Goal: Task Accomplishment & Management: Manage account settings

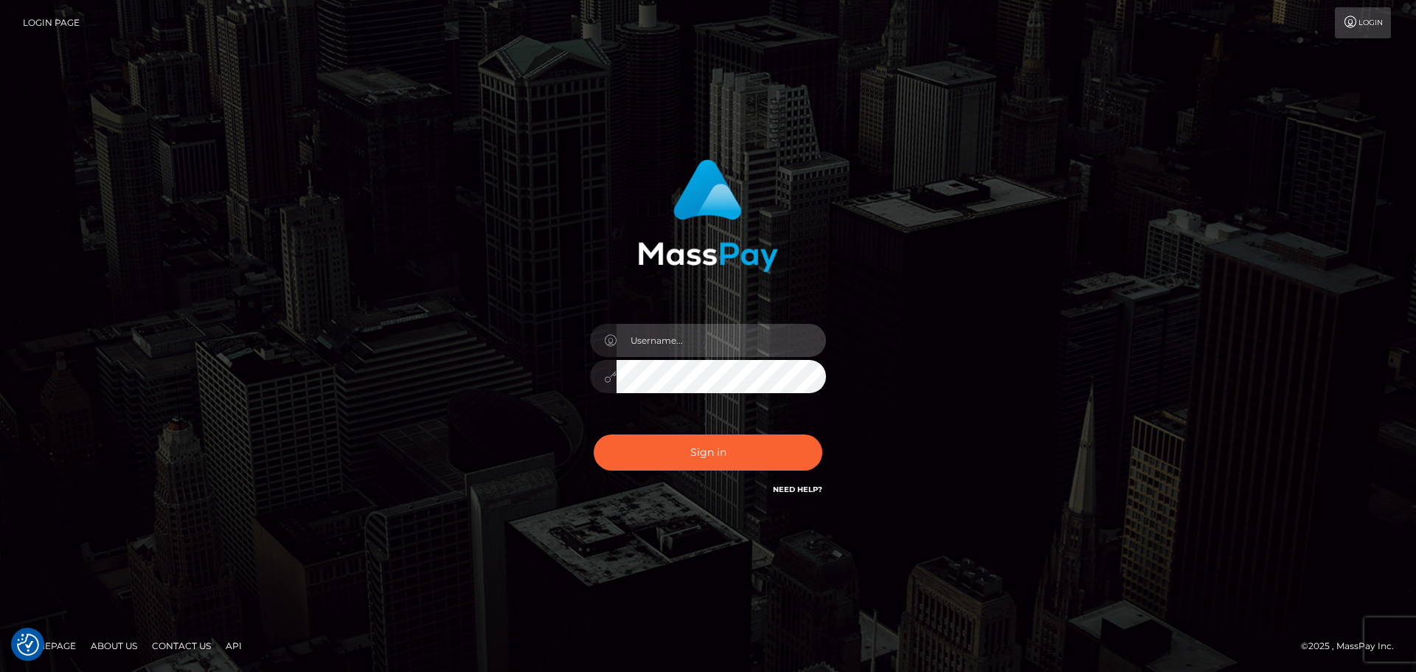
type input "[PERSON_NAME].rollacan"
click at [749, 430] on div "Sign in Need Help?" at bounding box center [708, 458] width 258 height 66
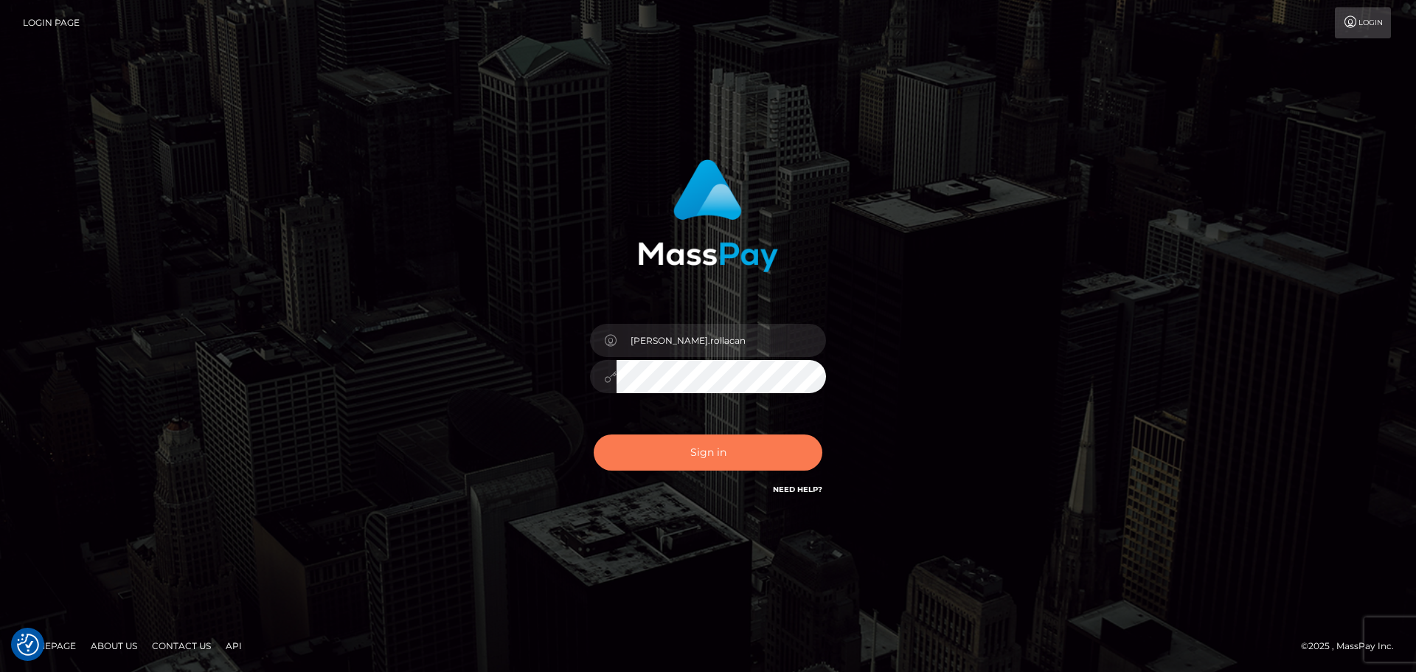
click at [748, 442] on button "Sign in" at bounding box center [708, 452] width 229 height 36
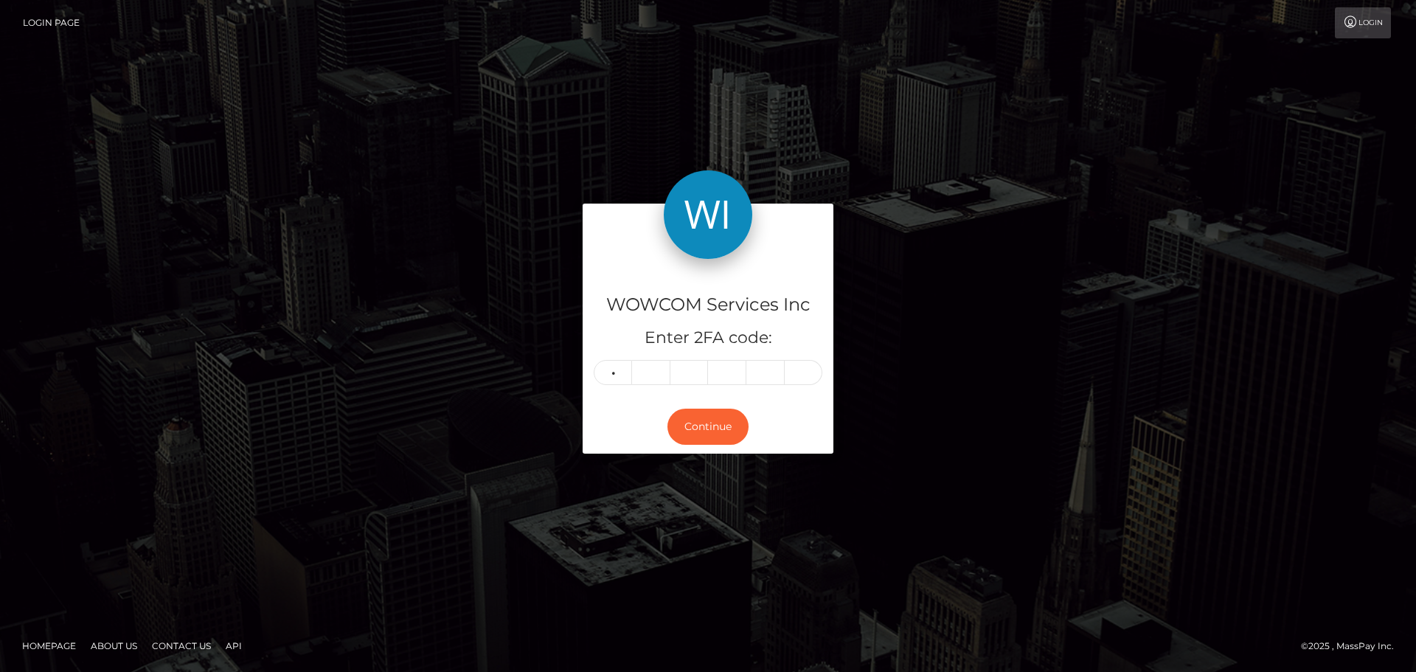
type input "2"
type input "1"
type input "2"
type input "3"
type input "9"
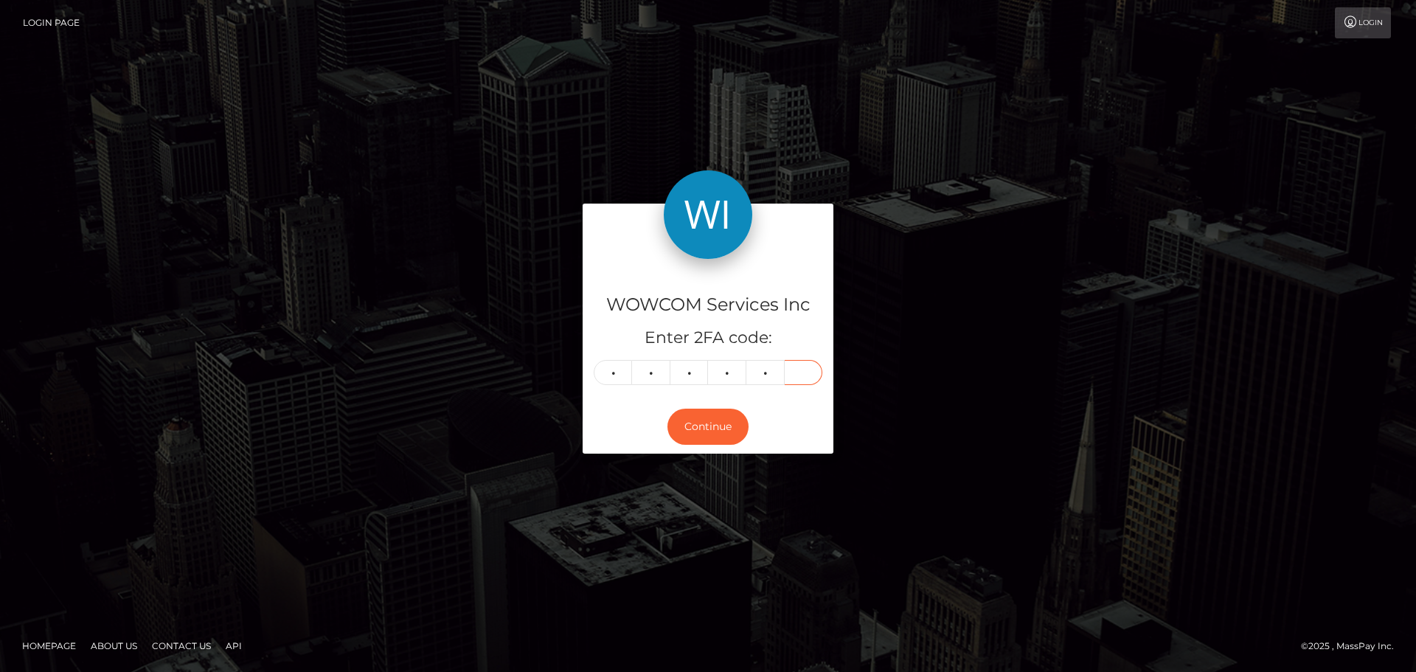
type input "1"
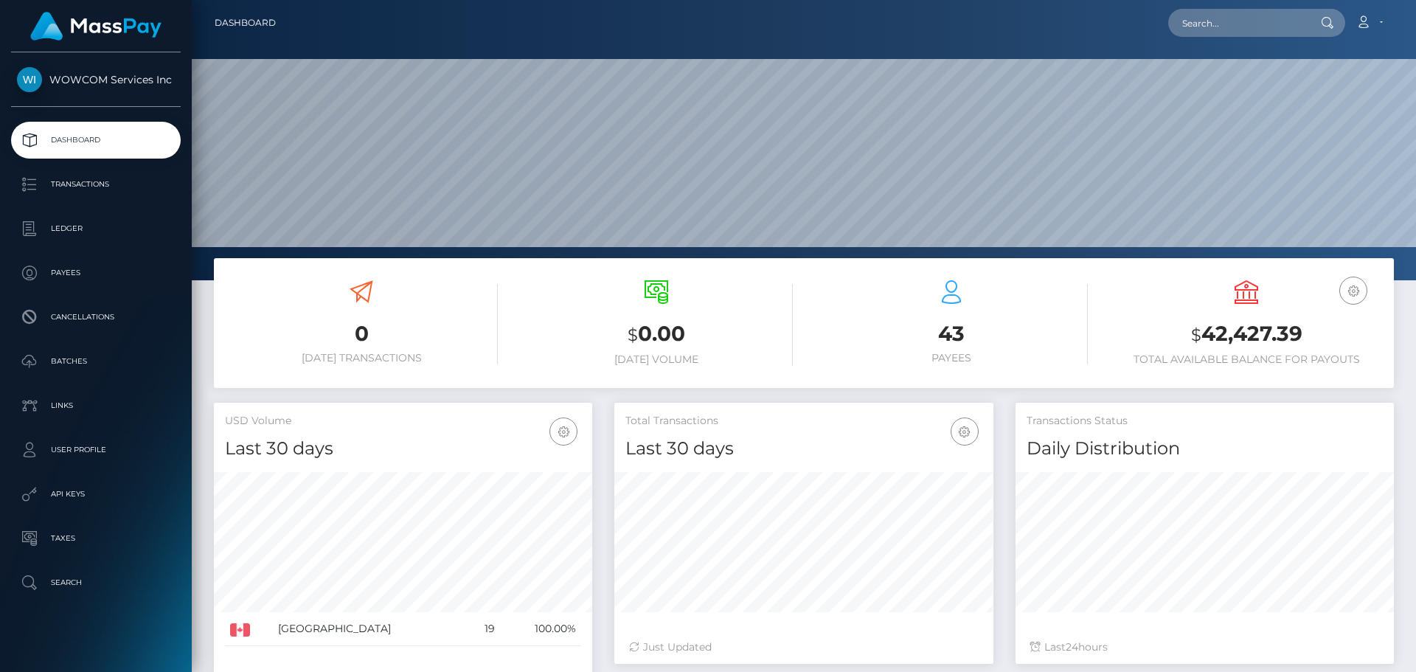
scroll to position [262, 379]
click at [1227, 331] on h3 "$ 42,427.39" at bounding box center [1246, 334] width 273 height 30
copy h3 "42,427.39"
click at [1362, 18] on icon at bounding box center [1362, 22] width 15 height 12
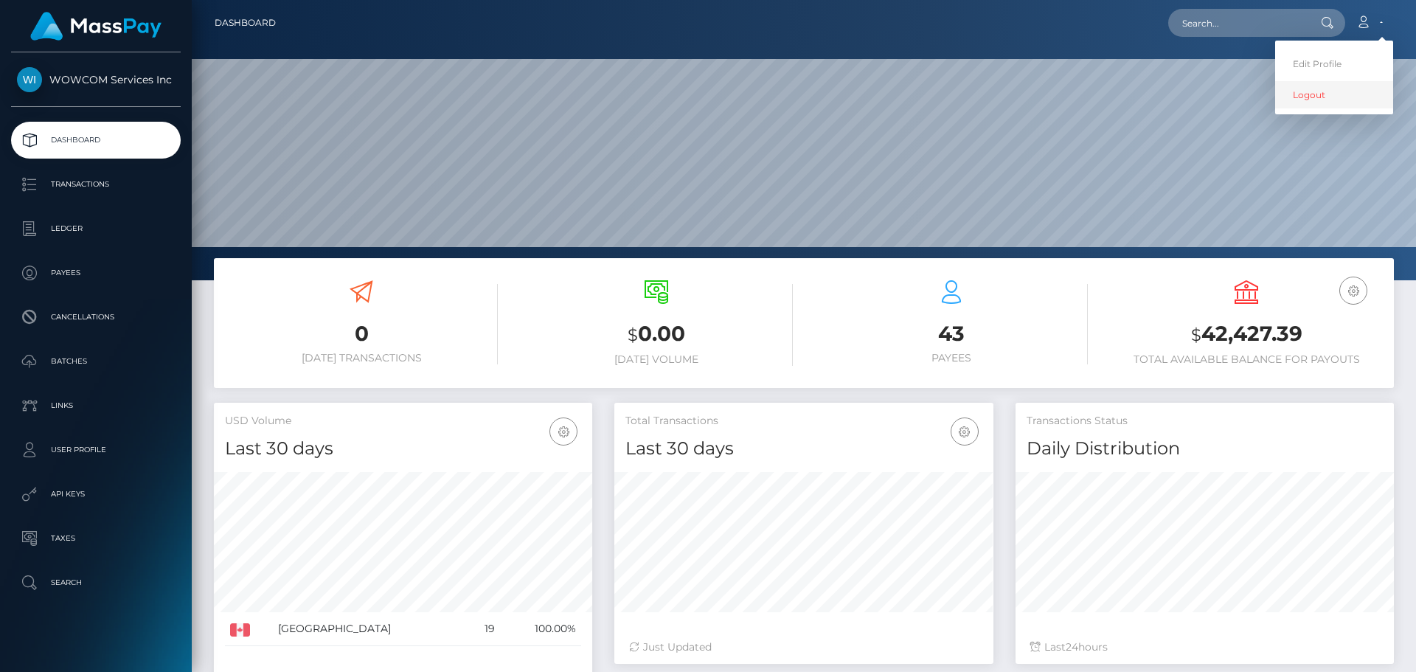
click at [1318, 100] on link "Logout" at bounding box center [1334, 94] width 118 height 27
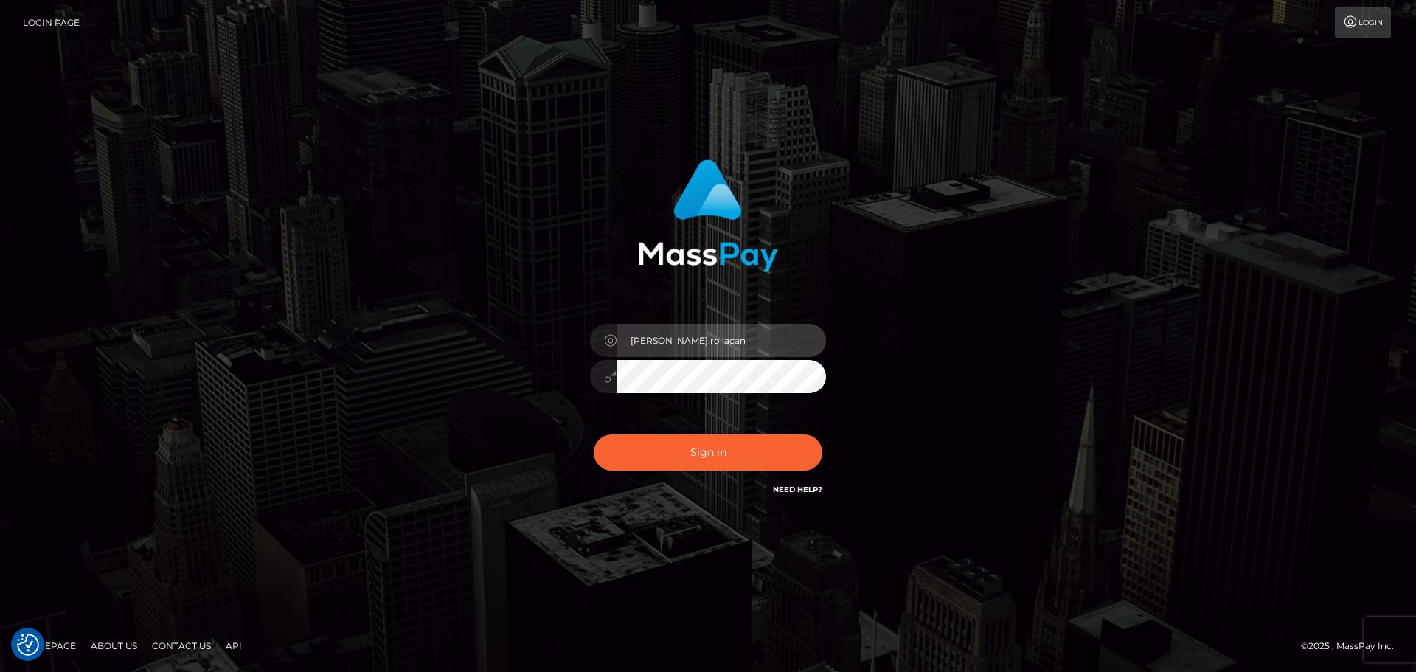
click at [729, 350] on input "[PERSON_NAME].rollacan" at bounding box center [720, 340] width 209 height 33
type input "Victor.wowcan2"
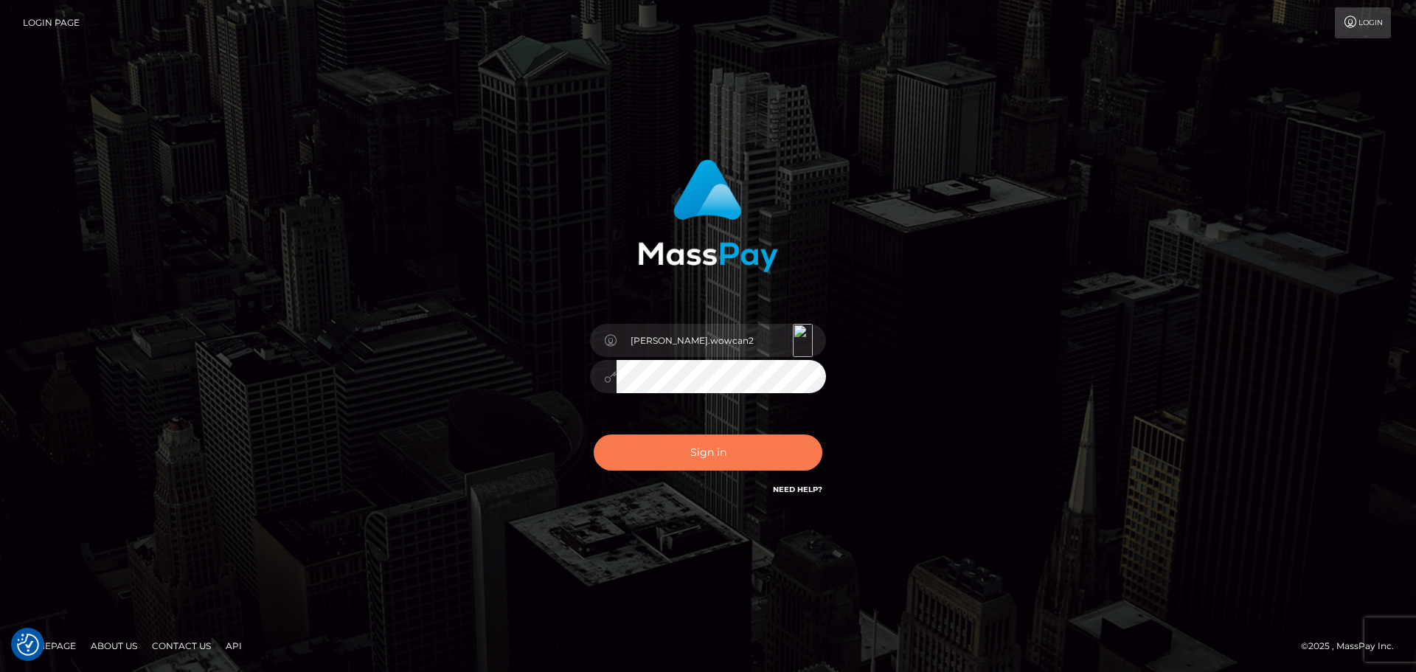
click at [744, 449] on button "Sign in" at bounding box center [708, 452] width 229 height 36
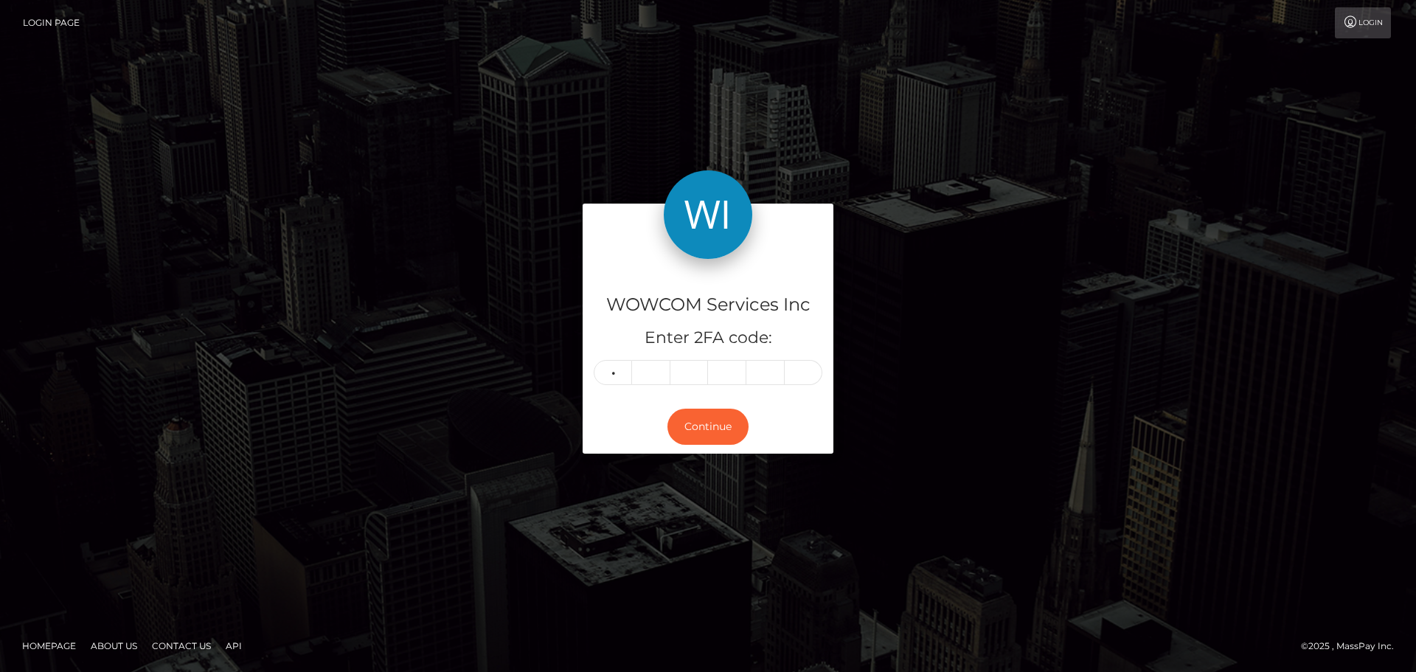
type input "9"
type input "3"
type input "5"
type input "0"
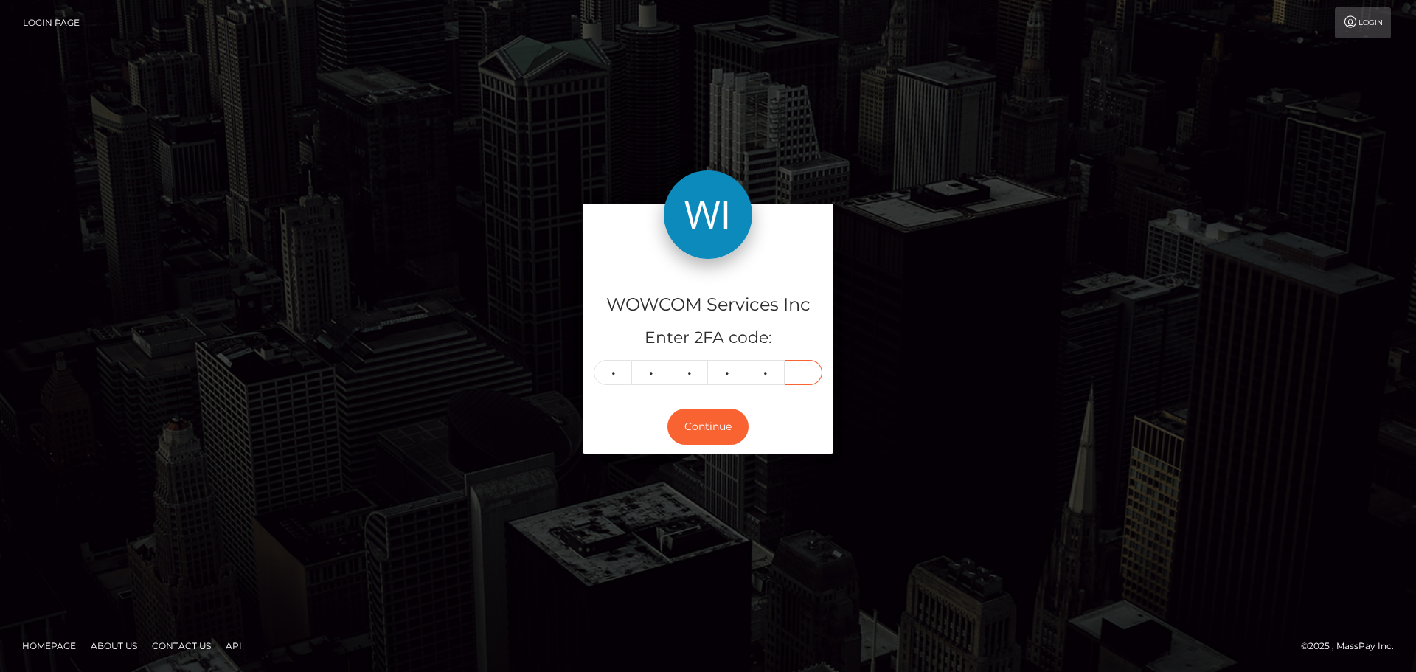
type input "2"
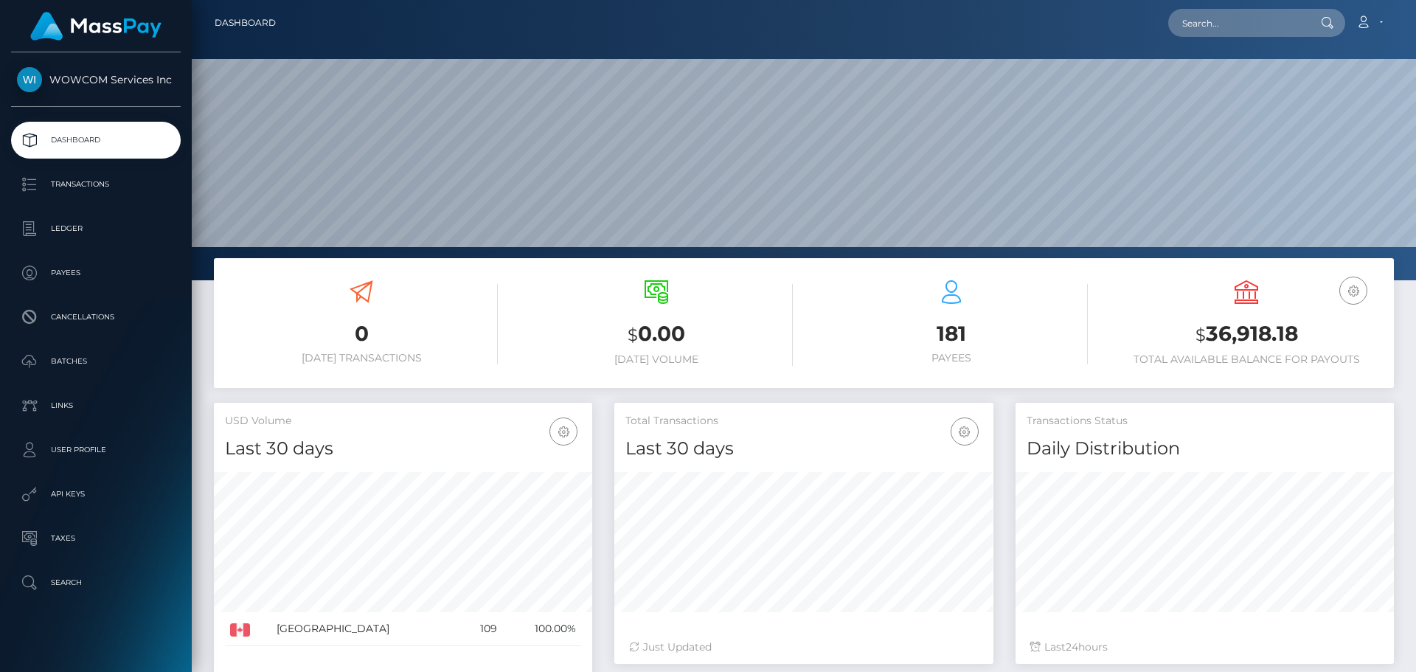
scroll to position [262, 379]
click at [1239, 337] on h3 "$ 36,918.18" at bounding box center [1246, 334] width 273 height 30
copy h3 "36,918.18"
